Goal: Navigation & Orientation: Go to known website

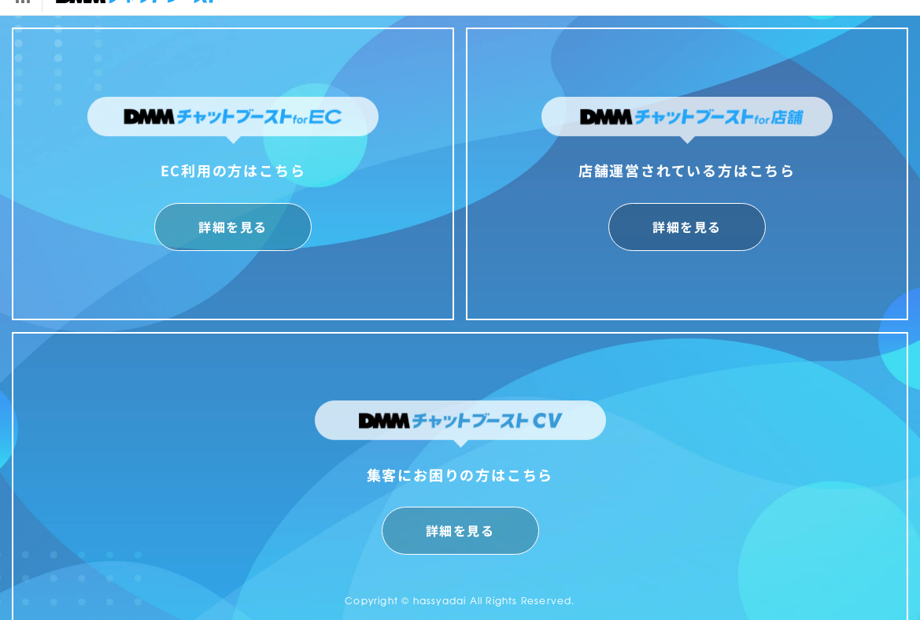
scroll to position [39, 0]
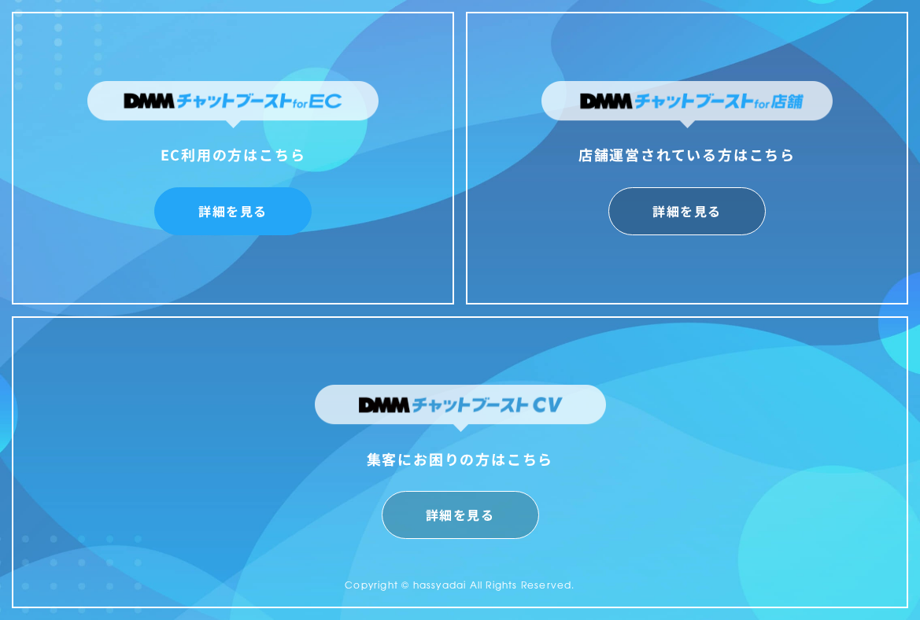
click at [201, 224] on link "詳細を見る" at bounding box center [232, 211] width 157 height 48
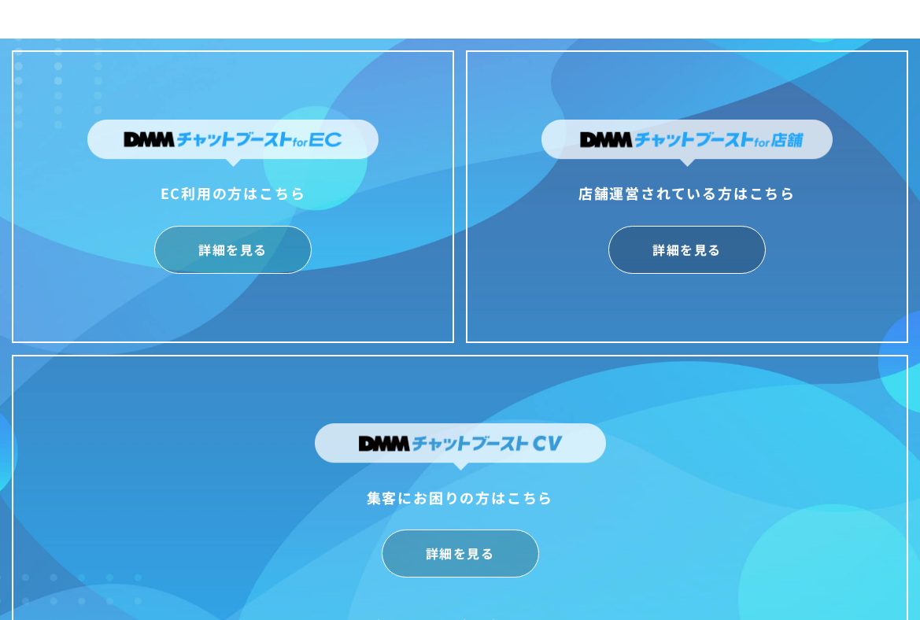
scroll to position [39, 0]
